Goal: Task Accomplishment & Management: Manage account settings

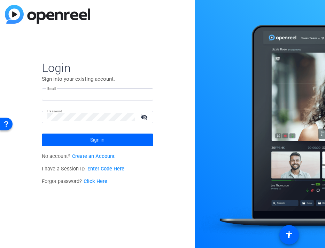
type input "[PERSON_NAME][EMAIL_ADDRESS][PERSON_NAME][DOMAIN_NAME]"
click at [17, 15] on img at bounding box center [47, 14] width 85 height 19
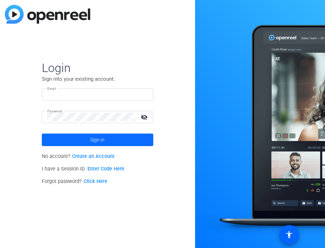
type input "[PERSON_NAME][EMAIL_ADDRESS][PERSON_NAME][DOMAIN_NAME]"
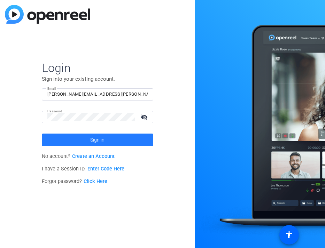
click at [90, 140] on span "Sign in" at bounding box center [97, 139] width 14 height 17
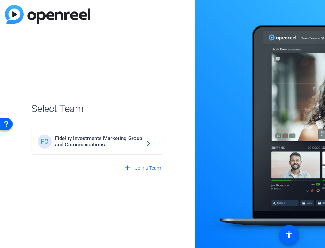
click at [119, 138] on span "Fidelity Investments Marketing Group and Communications" at bounding box center [98, 141] width 87 height 13
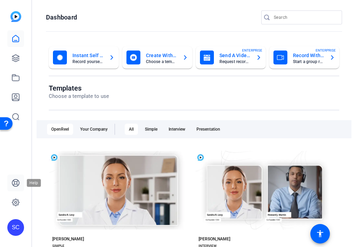
click at [15, 187] on icon at bounding box center [15, 183] width 8 height 8
